Goal: Find specific page/section: Find specific page/section

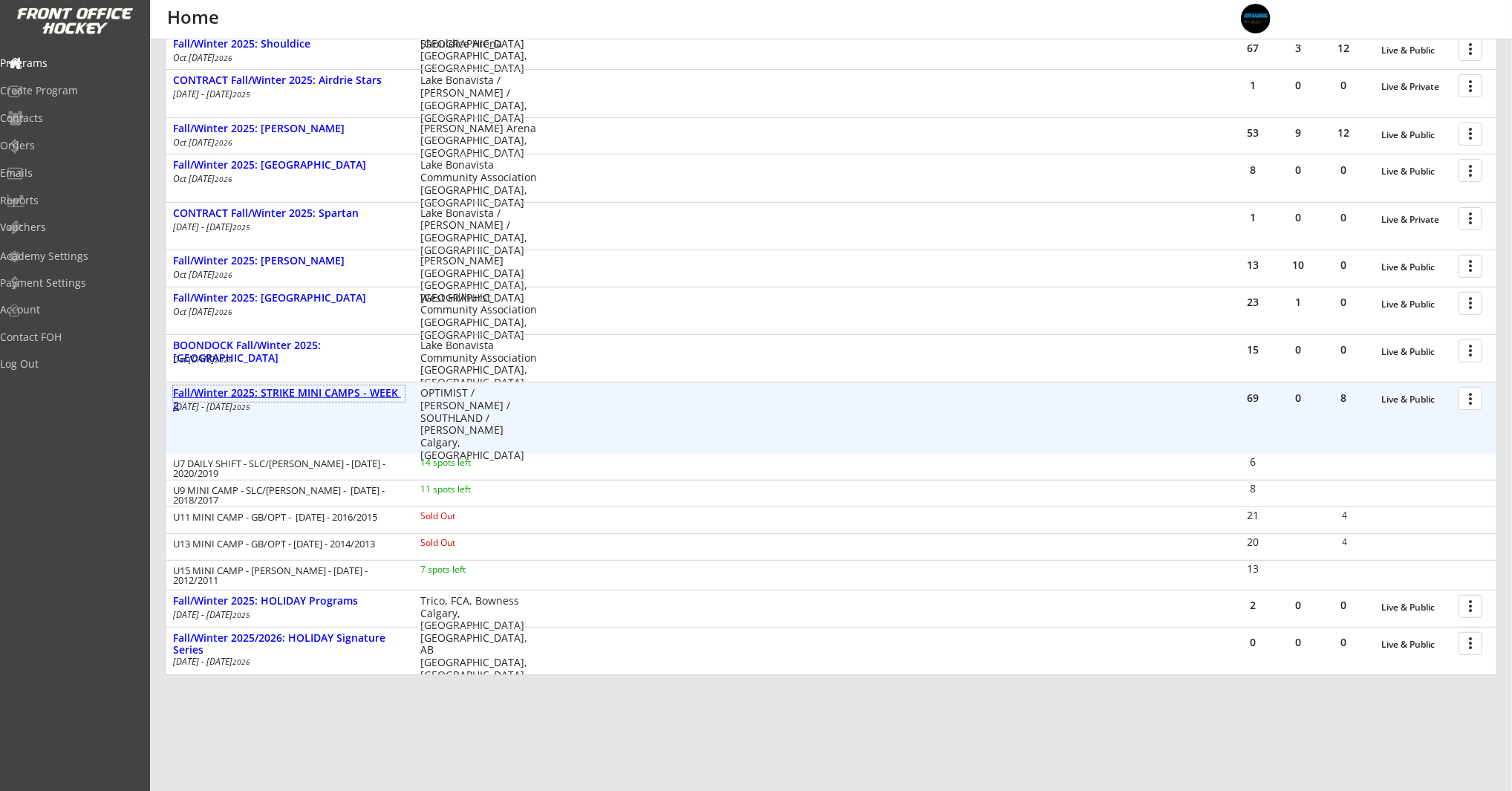
drag, startPoint x: 341, startPoint y: 395, endPoint x: 365, endPoint y: 396, distance: 24.0
click at [341, 395] on div "Fall/Winter 2025: STRIKE MINI CAMPS - WEEK 2" at bounding box center [288, 398] width 232 height 25
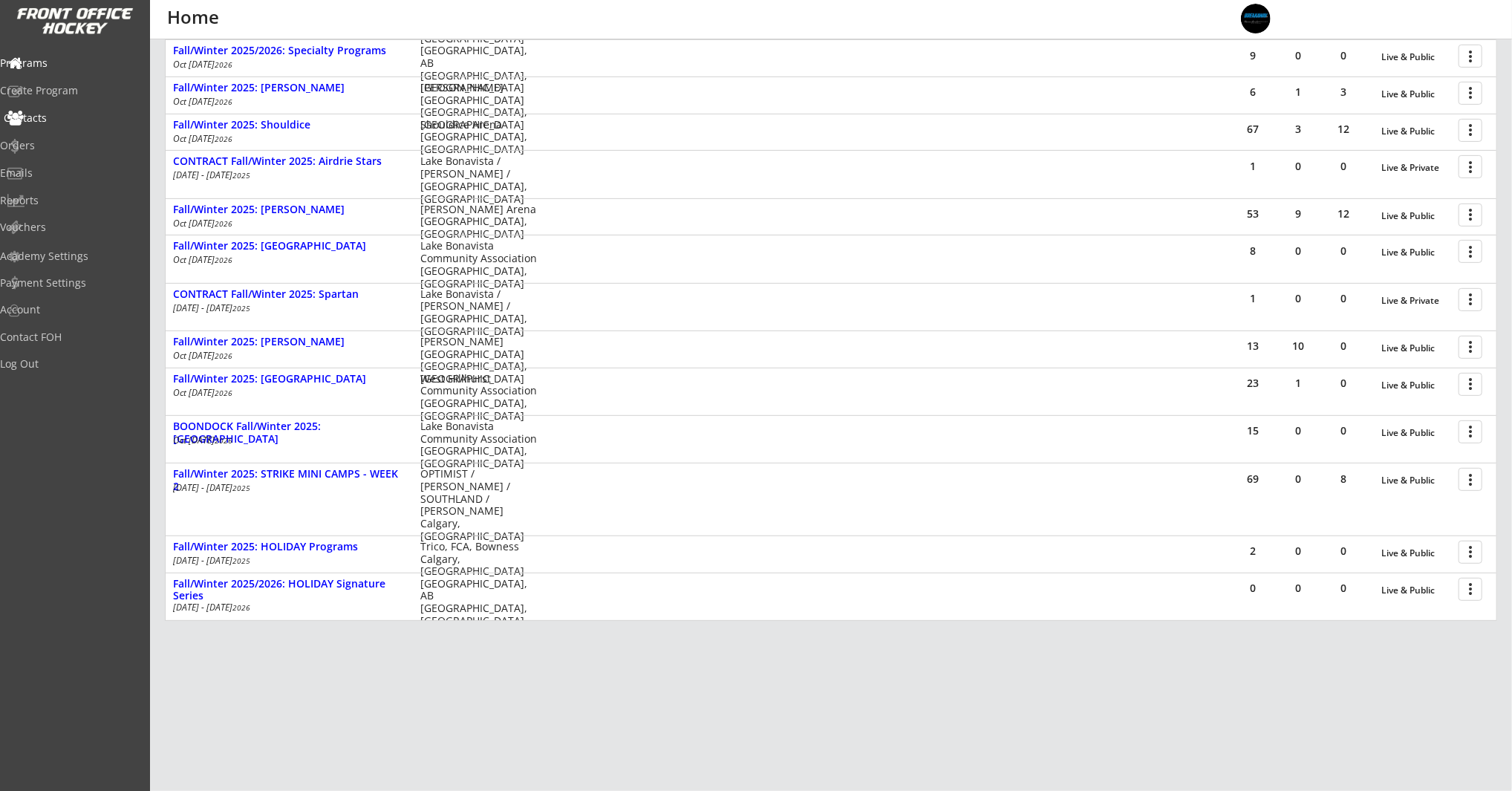
click at [64, 119] on div "Contacts" at bounding box center [71, 118] width 134 height 10
select select ""Players""
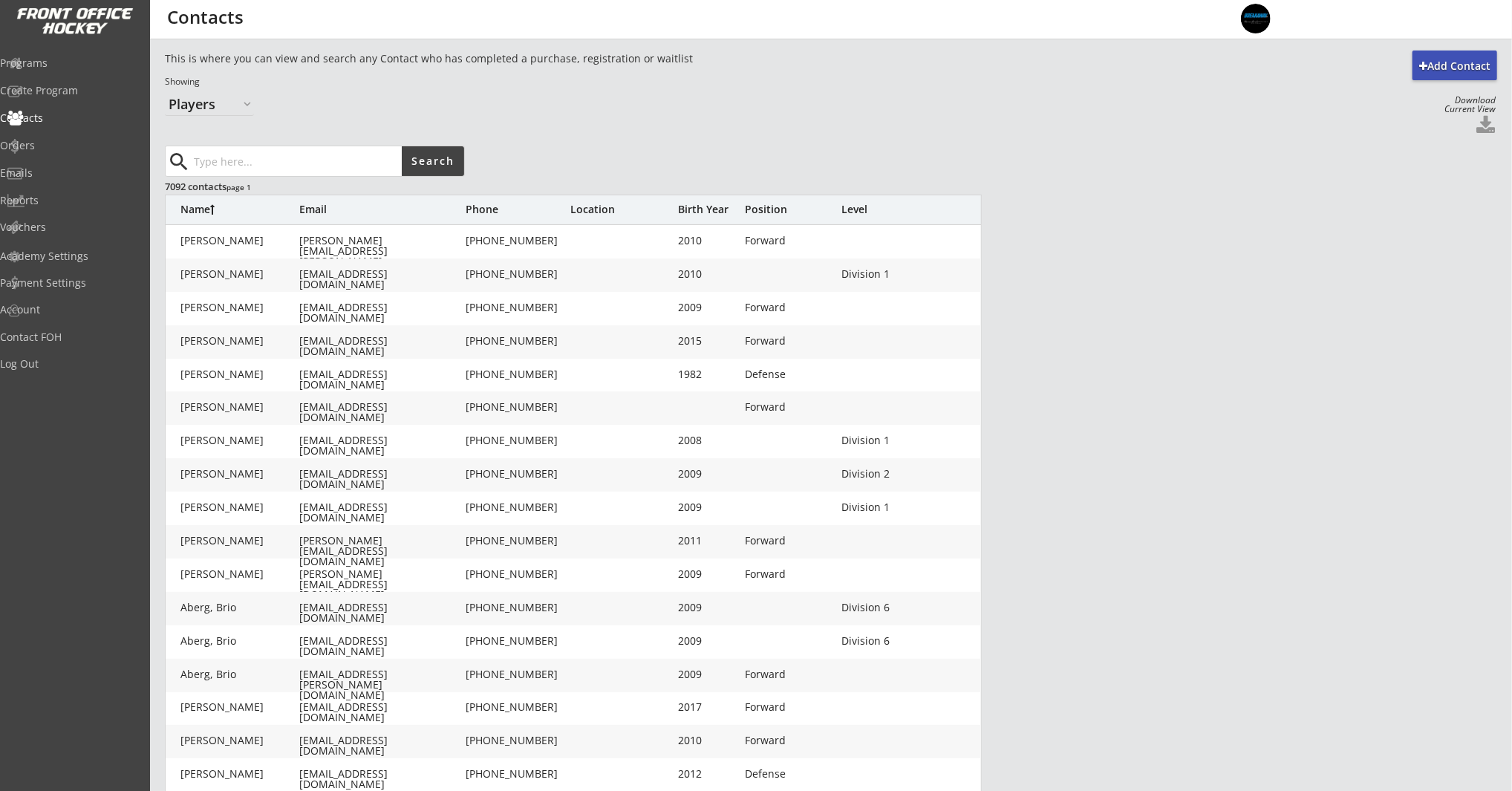
click at [278, 153] on input "input" at bounding box center [296, 161] width 211 height 30
type input "s"
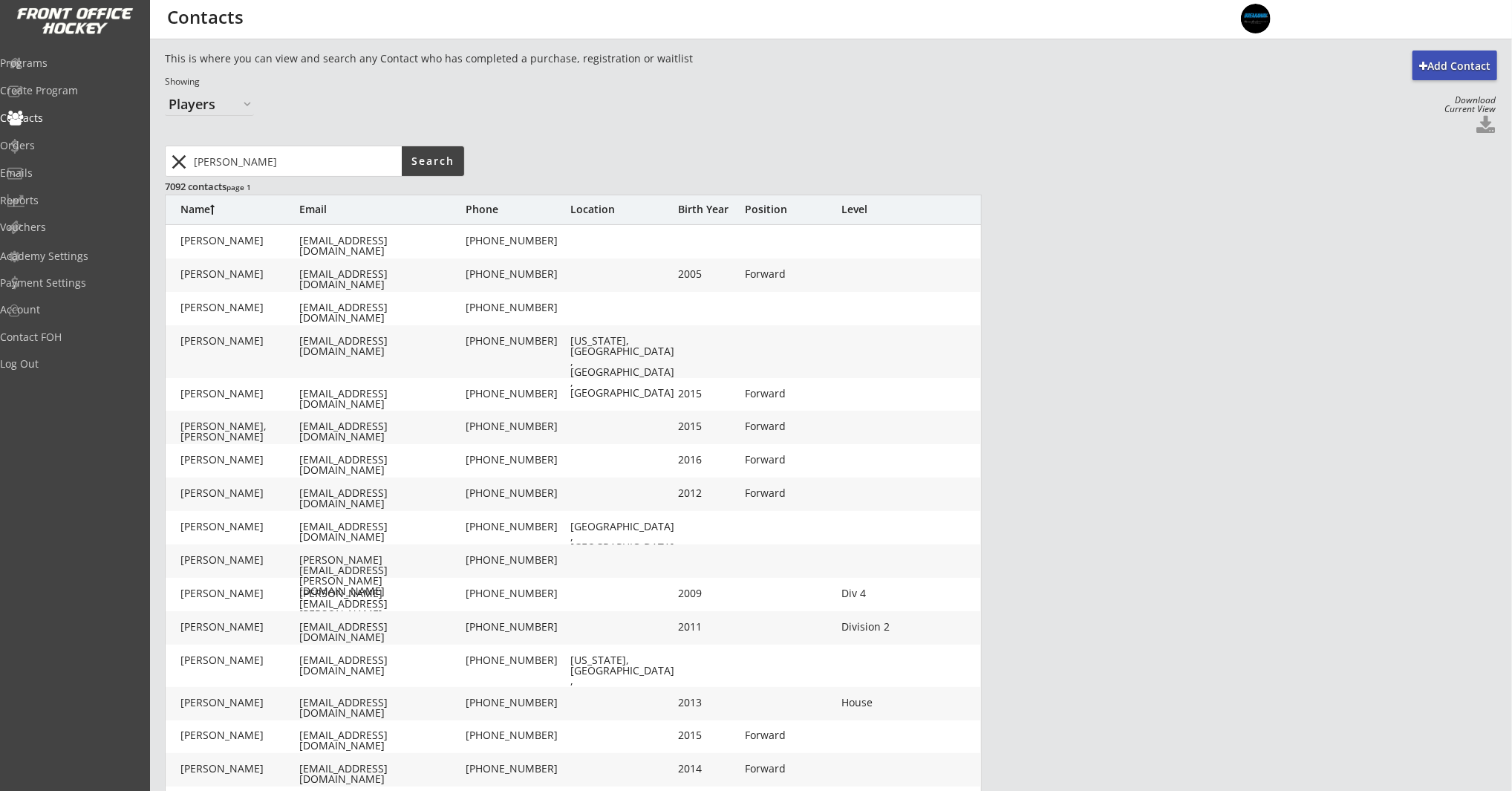
click at [355, 169] on input "input" at bounding box center [296, 161] width 211 height 30
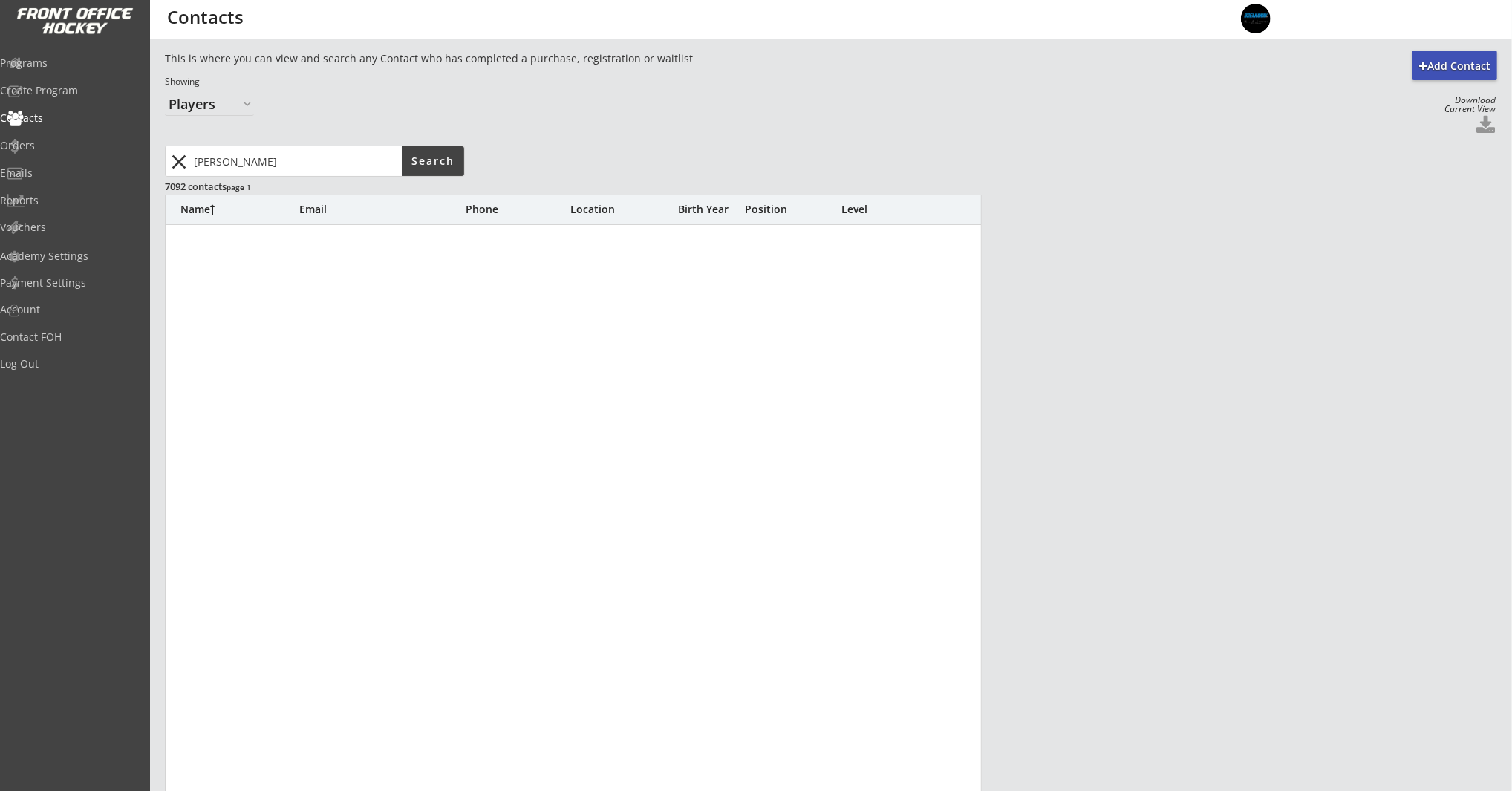
click at [344, 169] on input "input" at bounding box center [296, 161] width 211 height 30
type input "scarlett m"
click at [363, 172] on input "input" at bounding box center [296, 161] width 211 height 30
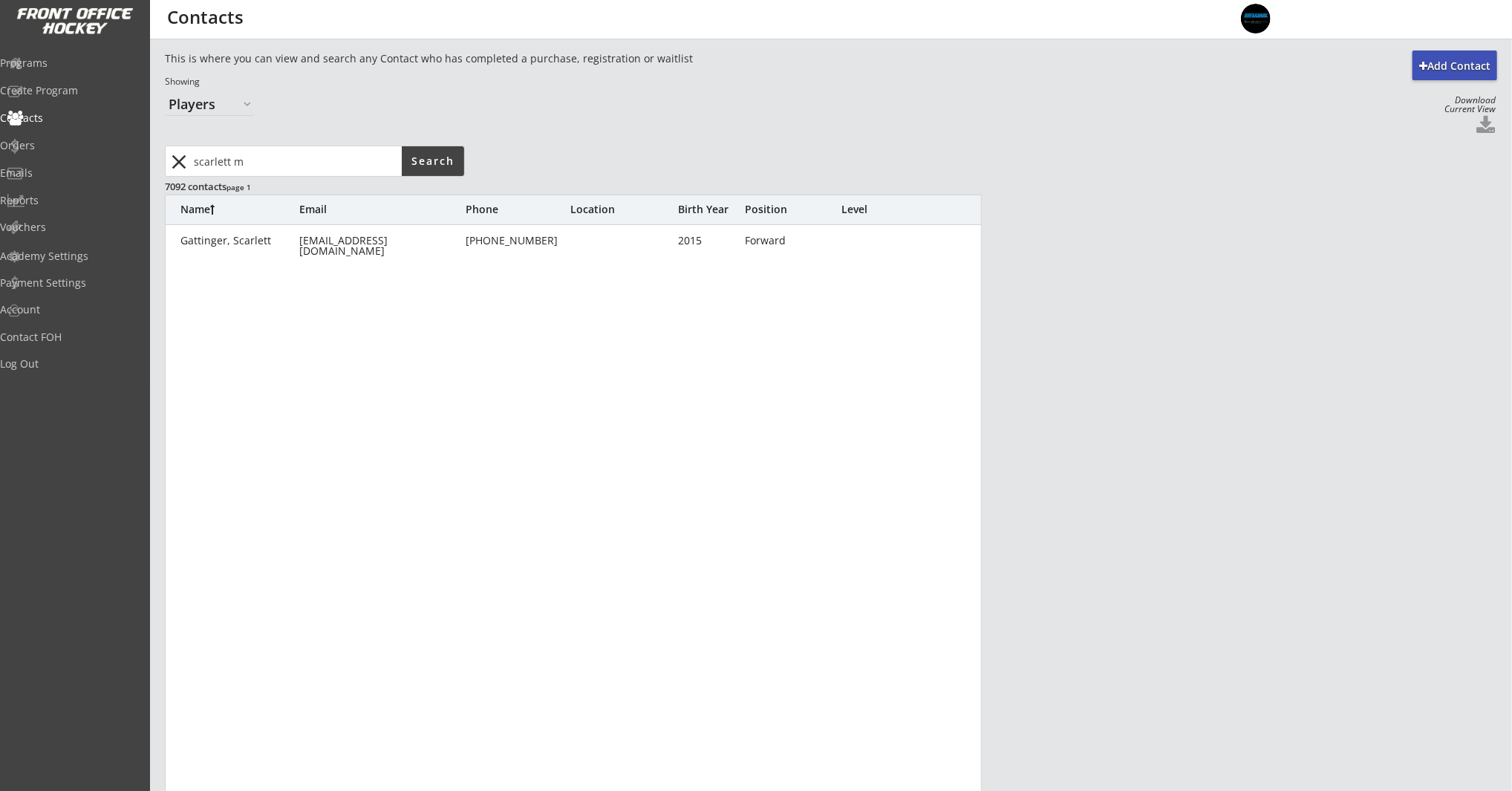
click at [362, 171] on input "input" at bounding box center [296, 161] width 211 height 30
click at [363, 169] on input "input" at bounding box center [296, 161] width 211 height 30
click at [364, 169] on input "input" at bounding box center [296, 161] width 211 height 30
drag, startPoint x: 286, startPoint y: 166, endPoint x: 148, endPoint y: 157, distance: 138.3
click at [148, 158] on body "REVENUE $ 115,013 Last 30 days REGISTRATIONS 282 Last 30 days CONTACTS 178 New …" at bounding box center [756, 396] width 1512 height 791
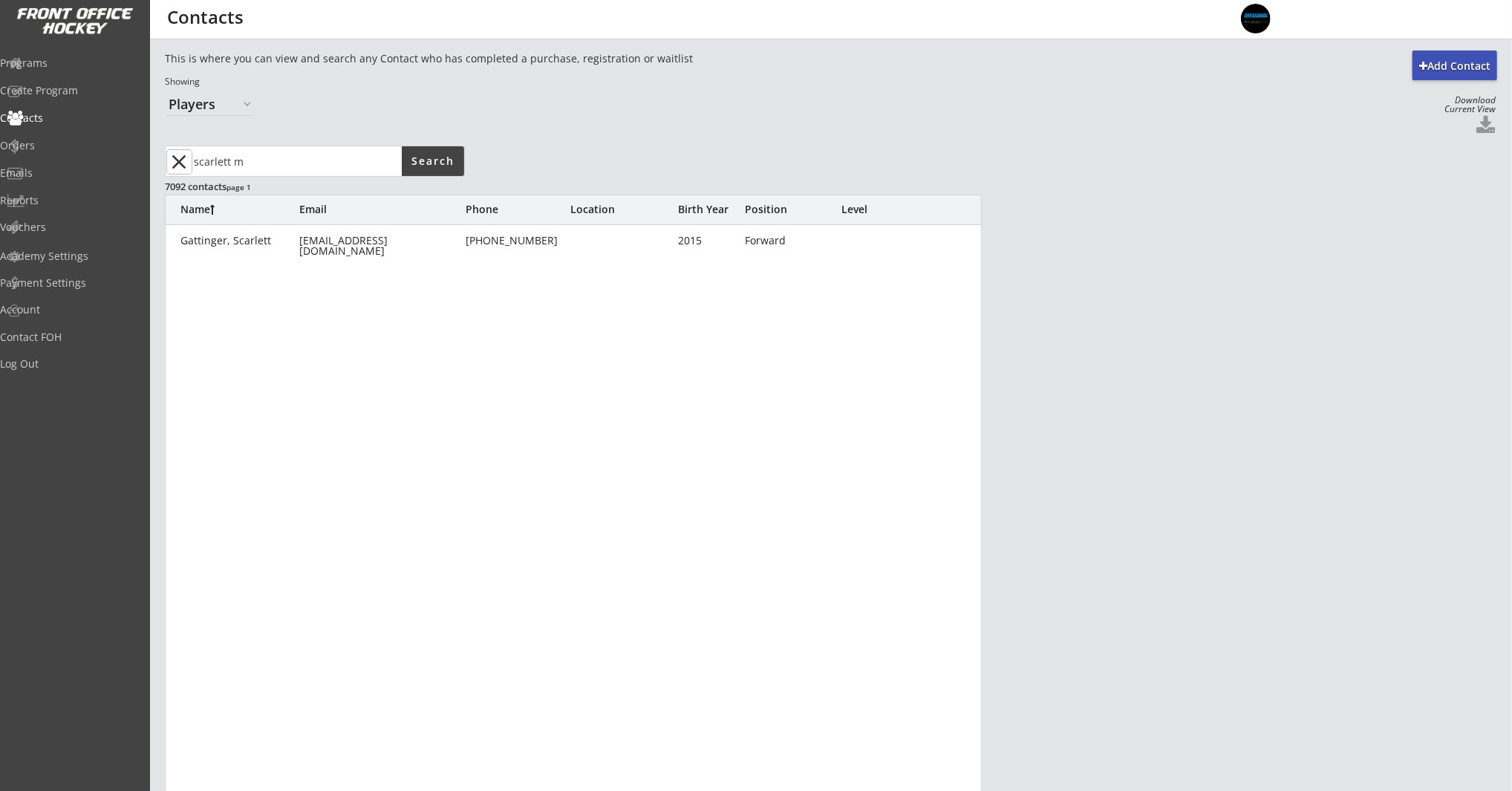
click at [176, 163] on button "close" at bounding box center [179, 162] width 25 height 24
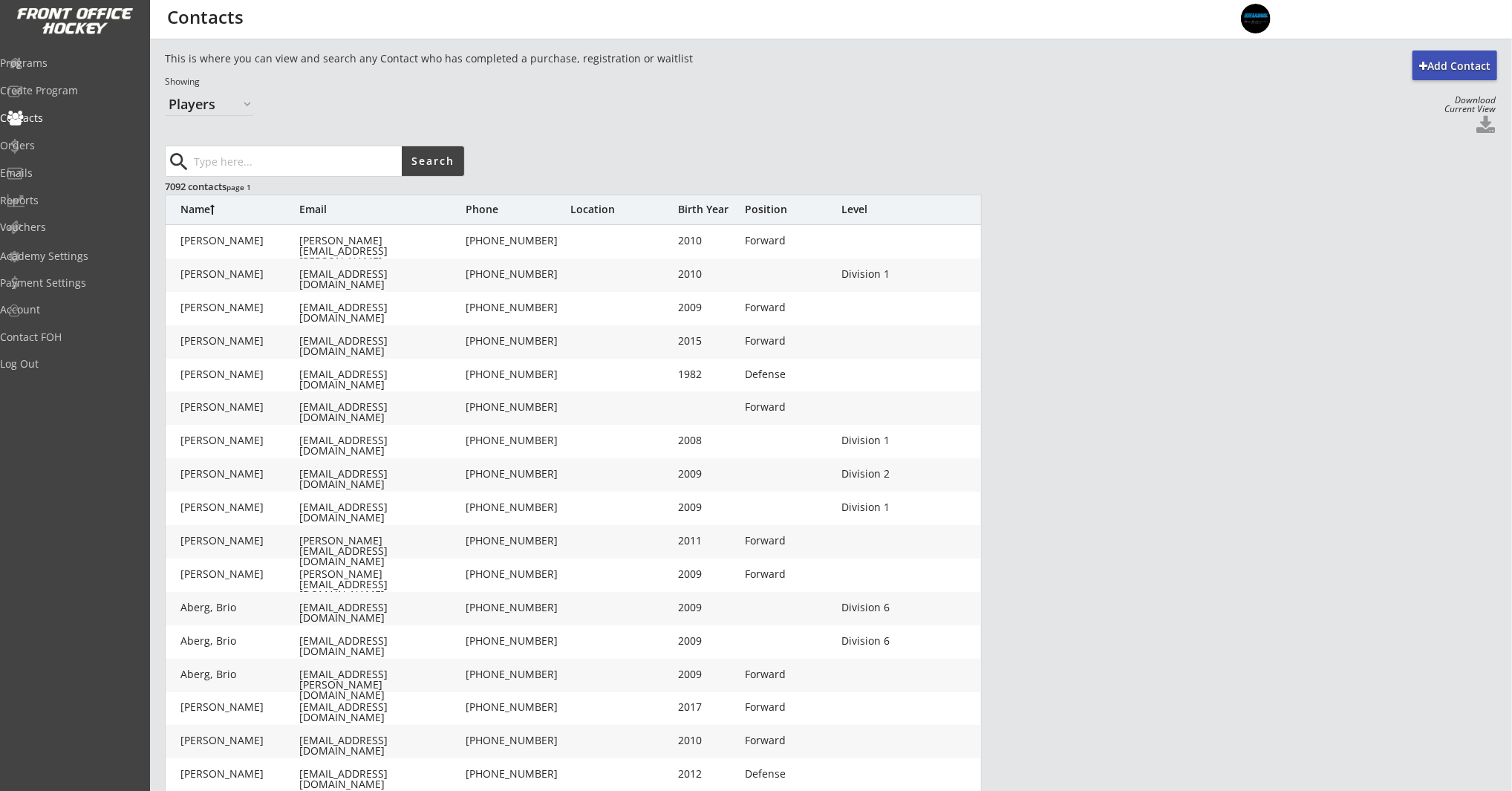
click at [278, 168] on input "input" at bounding box center [296, 161] width 211 height 30
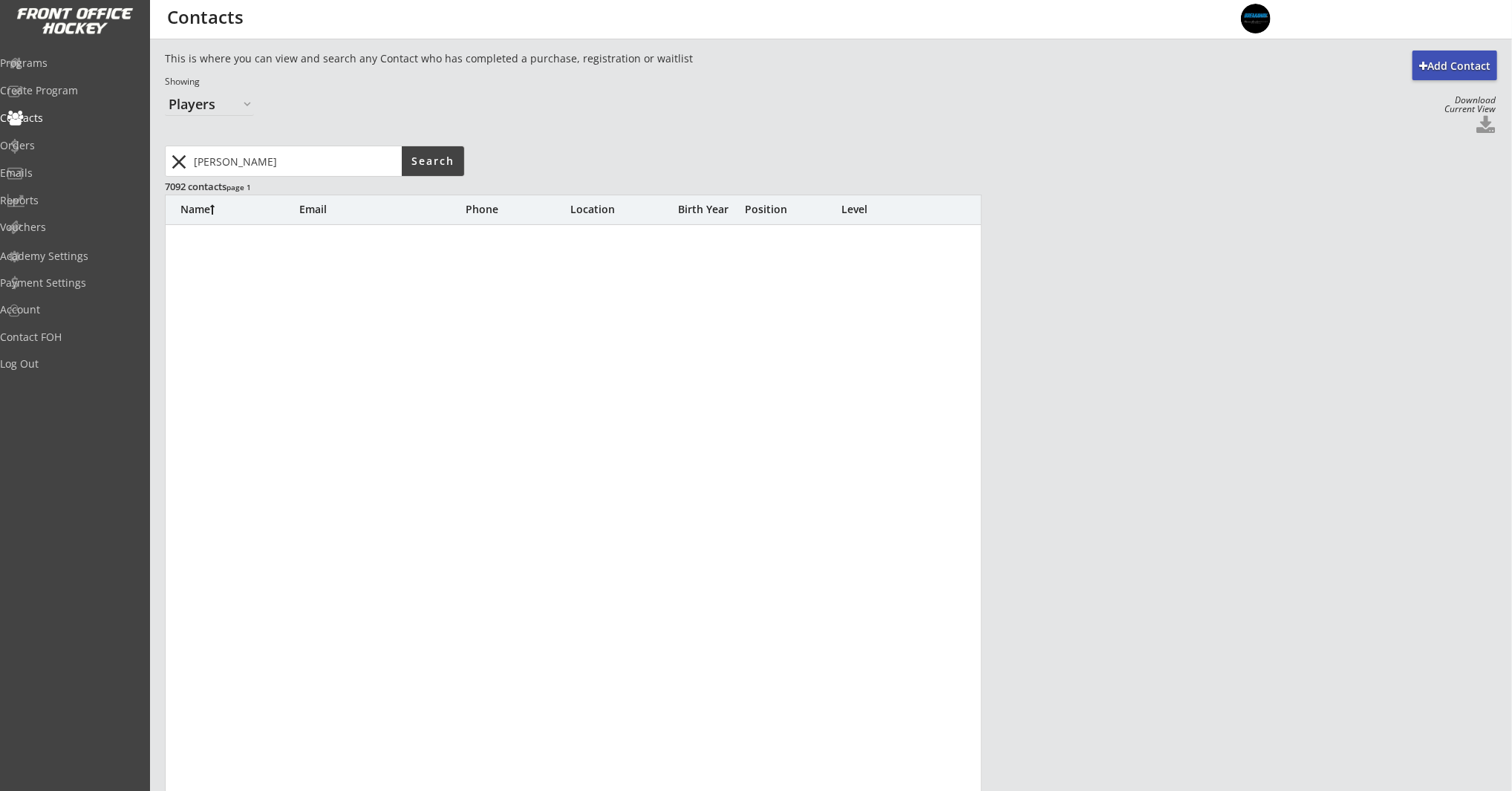
drag, startPoint x: 310, startPoint y: 161, endPoint x: 187, endPoint y: 158, distance: 123.0
click at [187, 157] on div "close" at bounding box center [284, 161] width 235 height 30
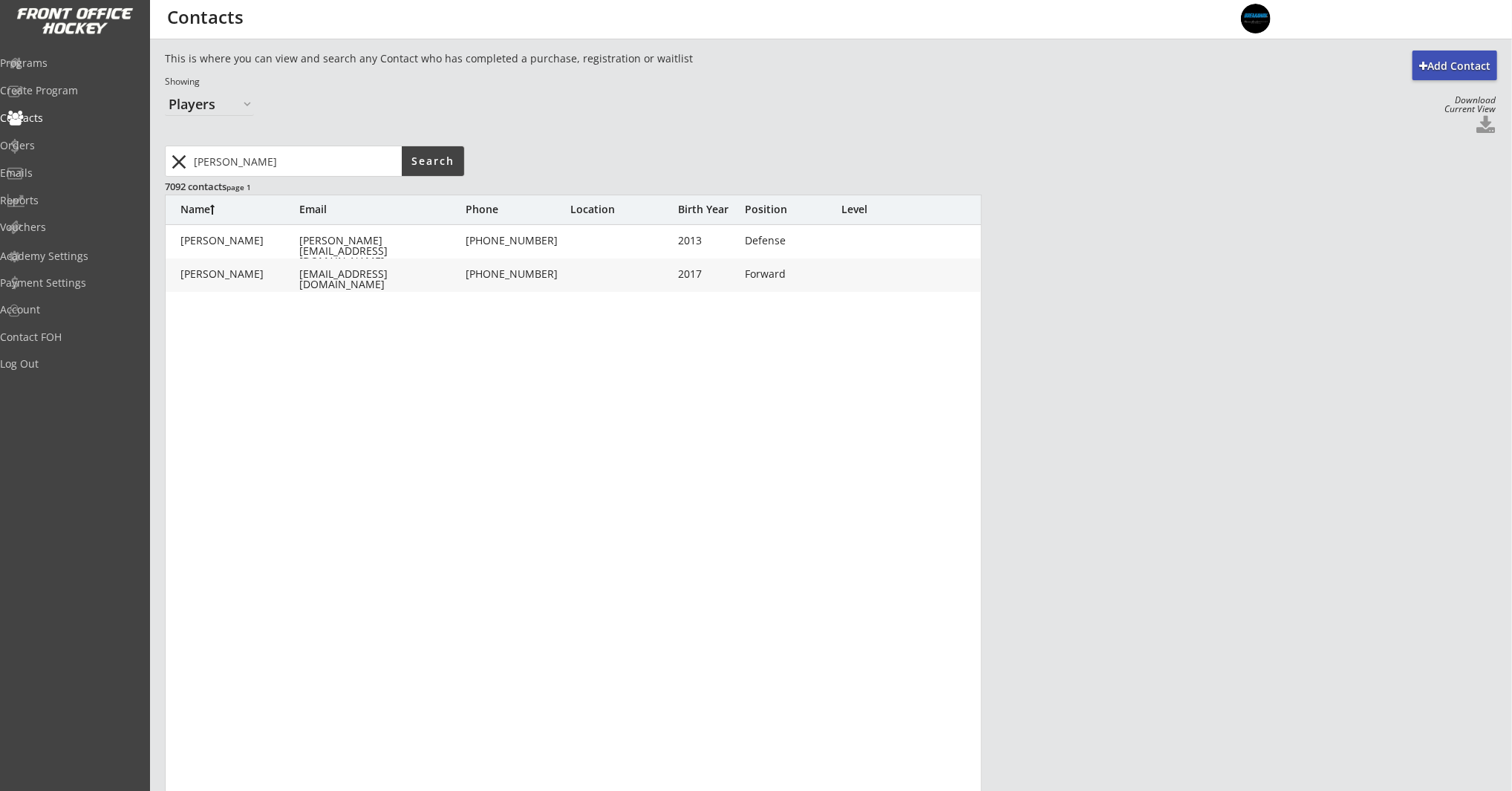
click at [275, 163] on input "input" at bounding box center [296, 161] width 211 height 30
type input "william m"
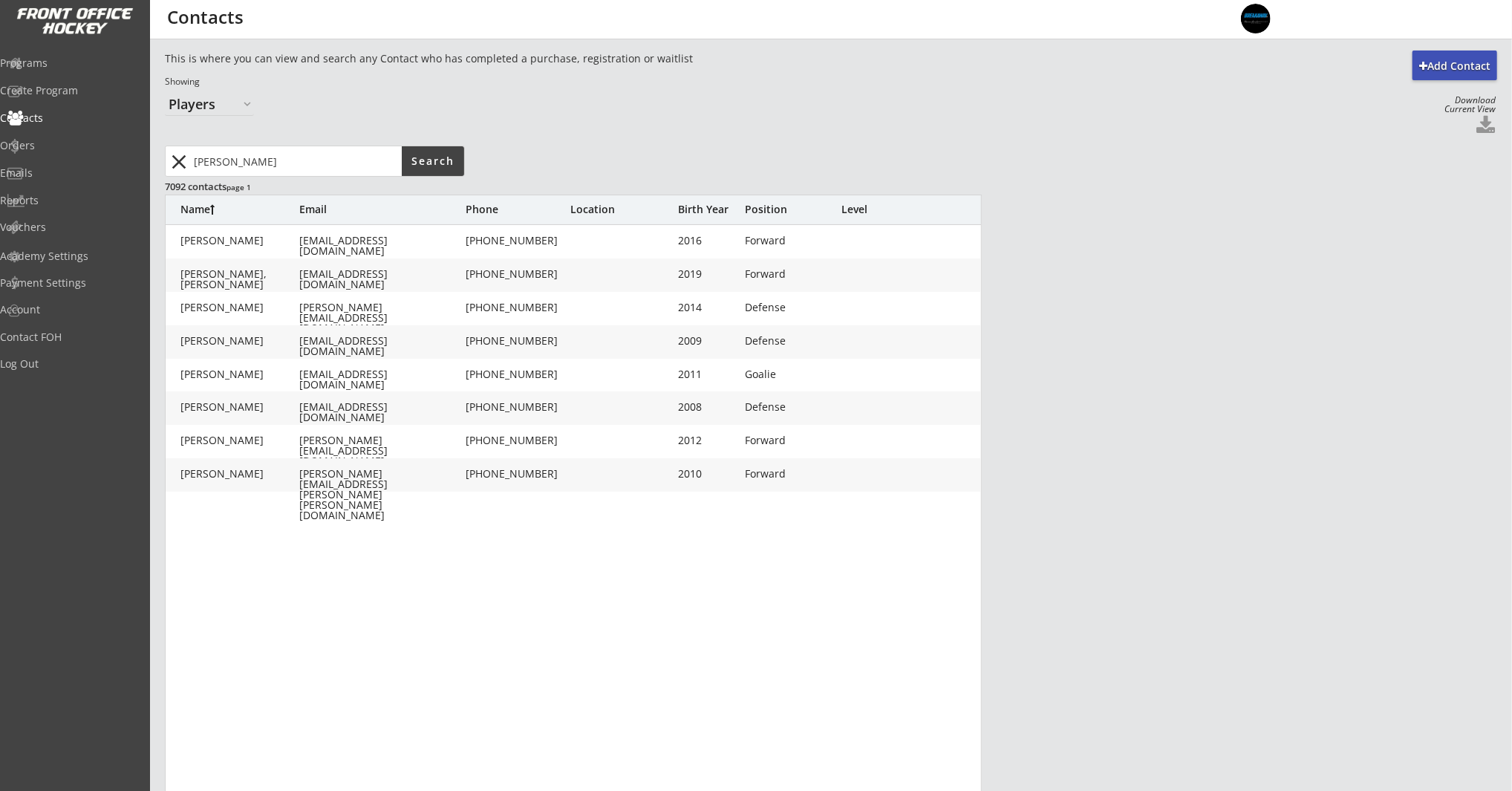
click at [180, 161] on button "close" at bounding box center [179, 162] width 25 height 24
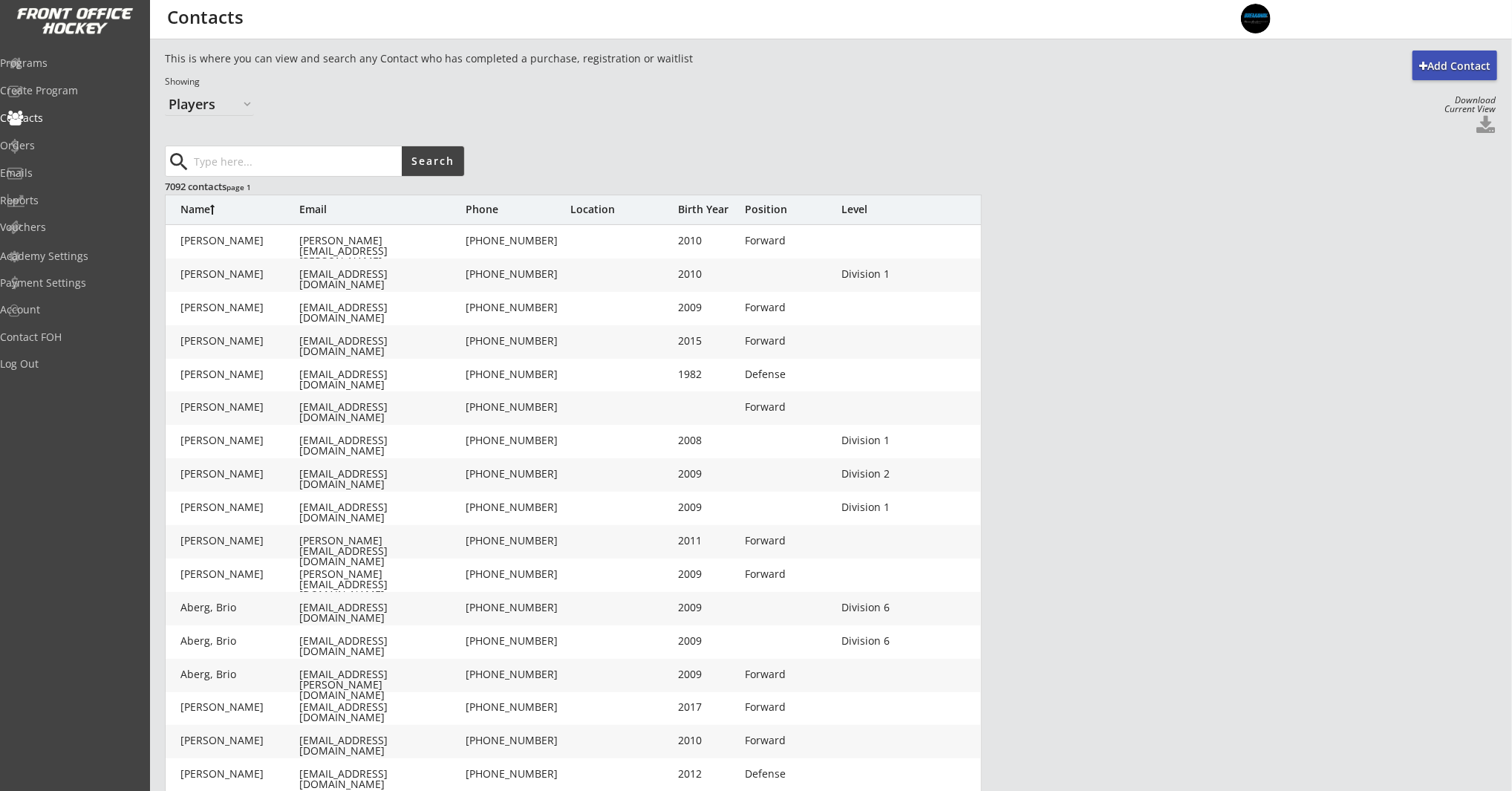
click at [265, 169] on input "input" at bounding box center [296, 161] width 211 height 30
click at [95, 58] on div "Programs" at bounding box center [71, 63] width 134 height 10
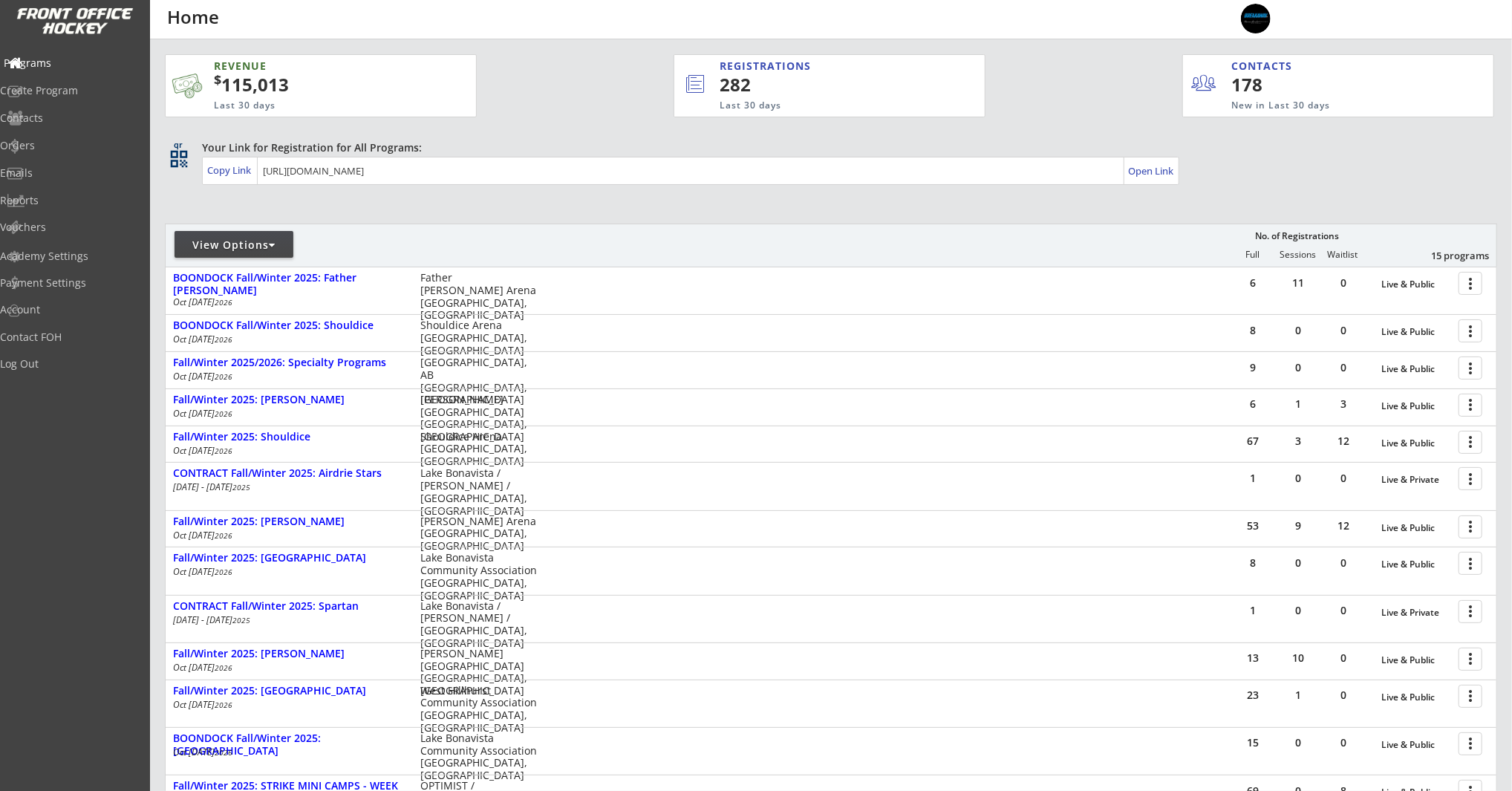
click at [72, 55] on div "Programs" at bounding box center [71, 65] width 141 height 26
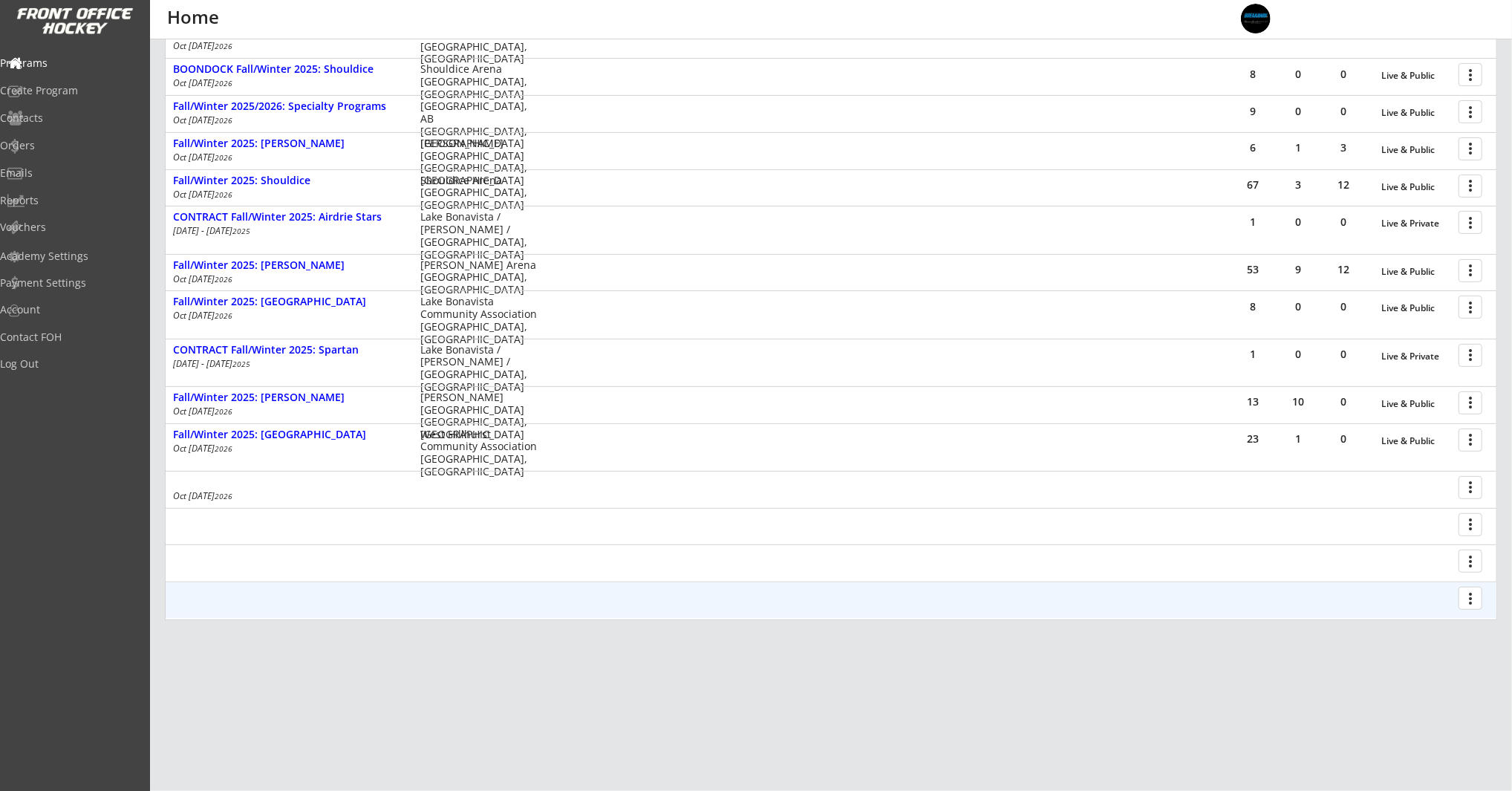
scroll to position [312, 0]
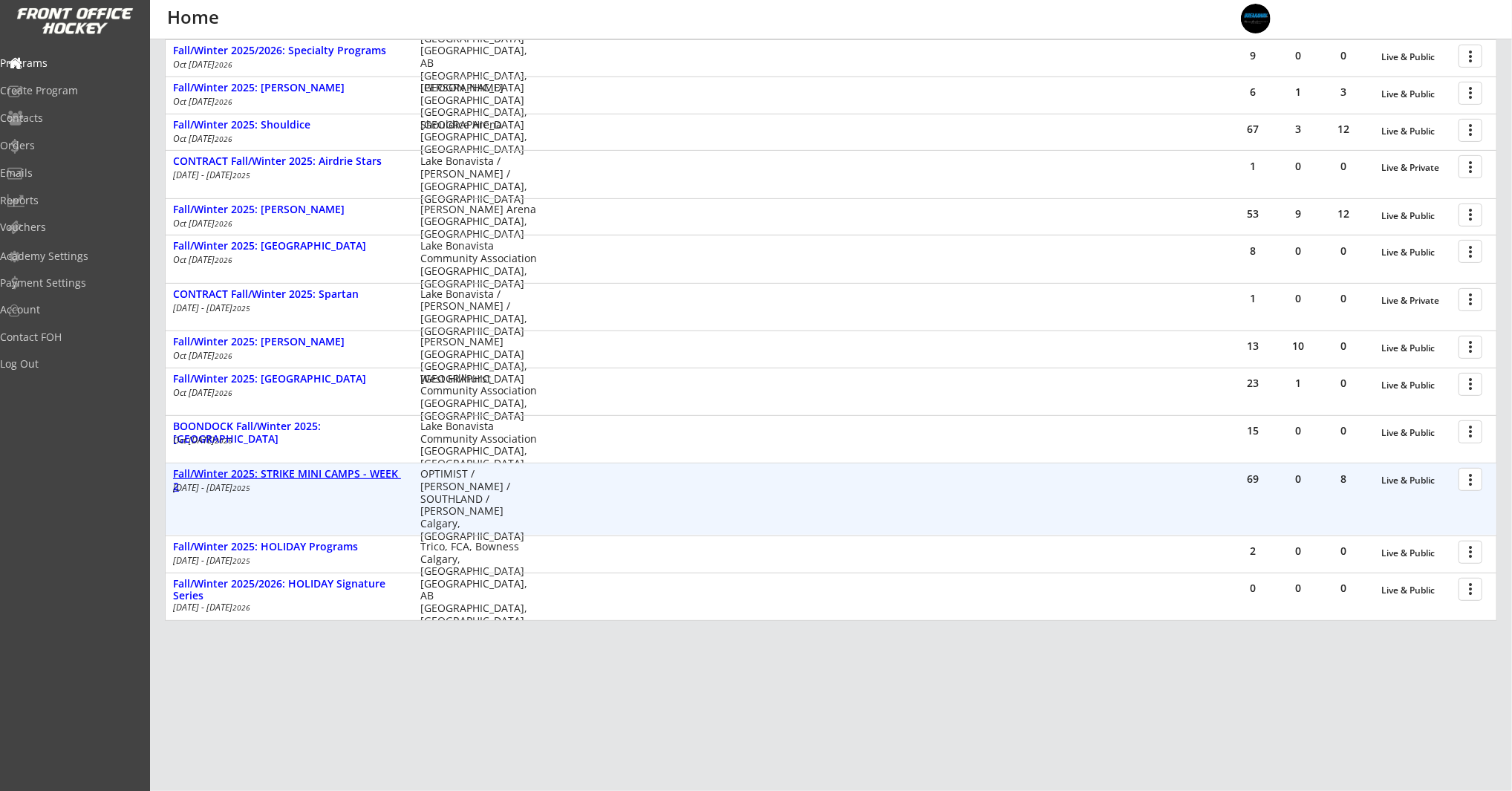
click at [375, 471] on div "Fall/Winter 2025: STRIKE MINI CAMPS - WEEK 2" at bounding box center [288, 480] width 232 height 25
